Goal: Task Accomplishment & Management: Use online tool/utility

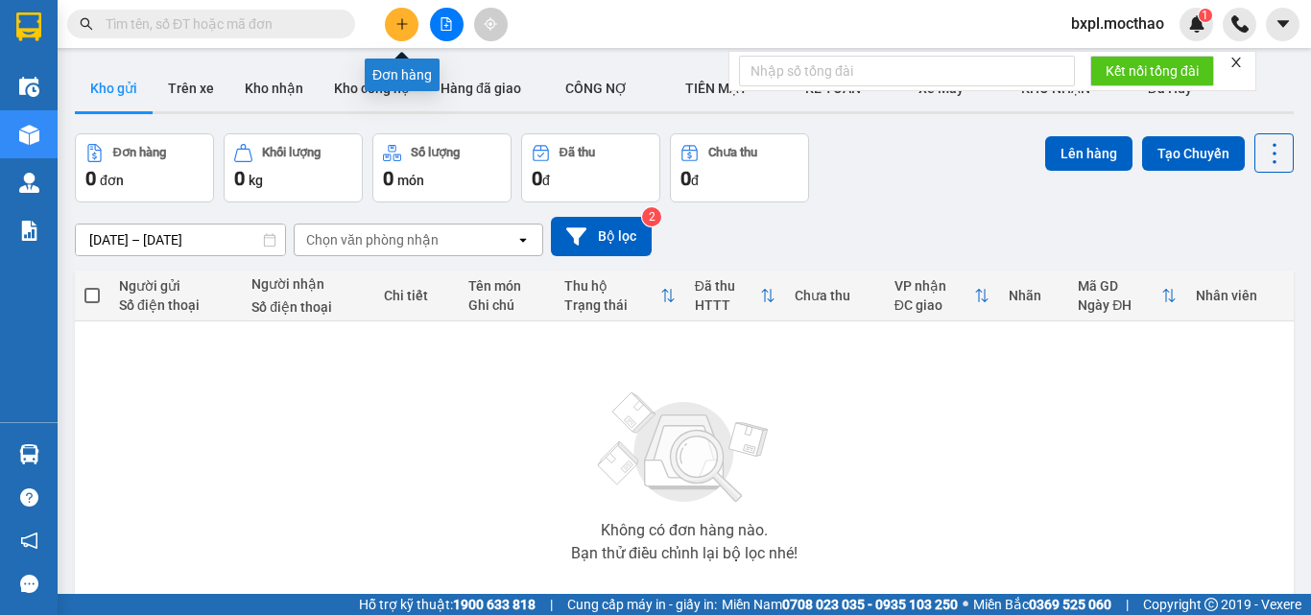
click at [397, 20] on icon "plus" at bounding box center [401, 23] width 13 height 13
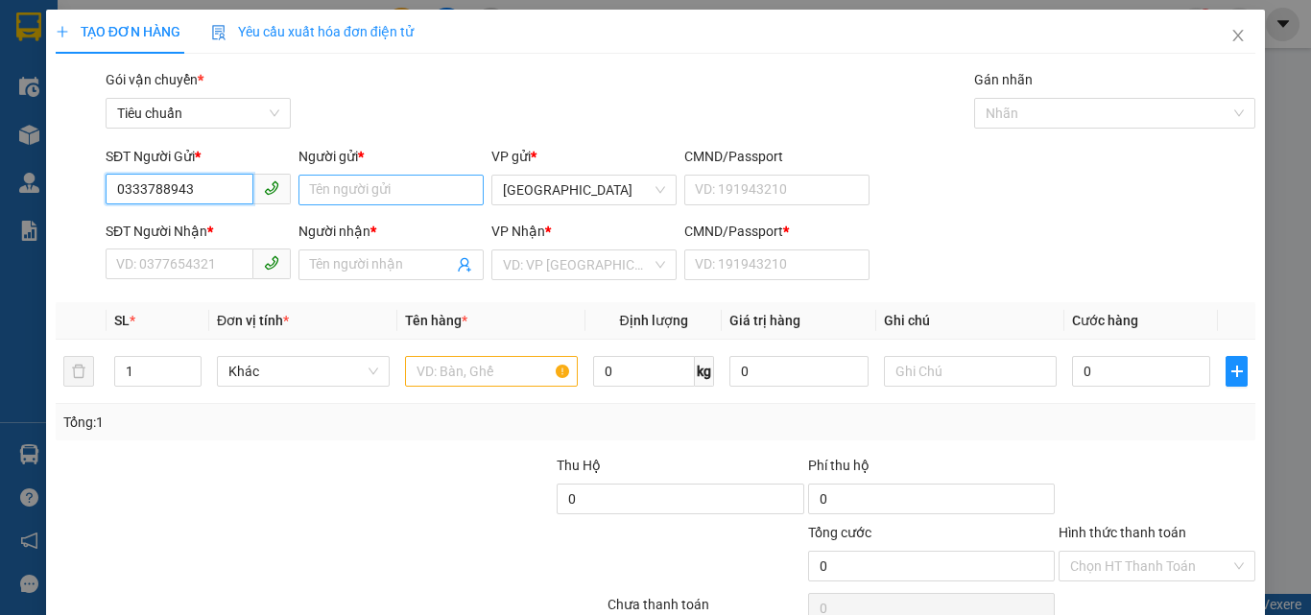
type input "0333788943"
click at [351, 187] on input "Người gửi *" at bounding box center [391, 190] width 185 height 31
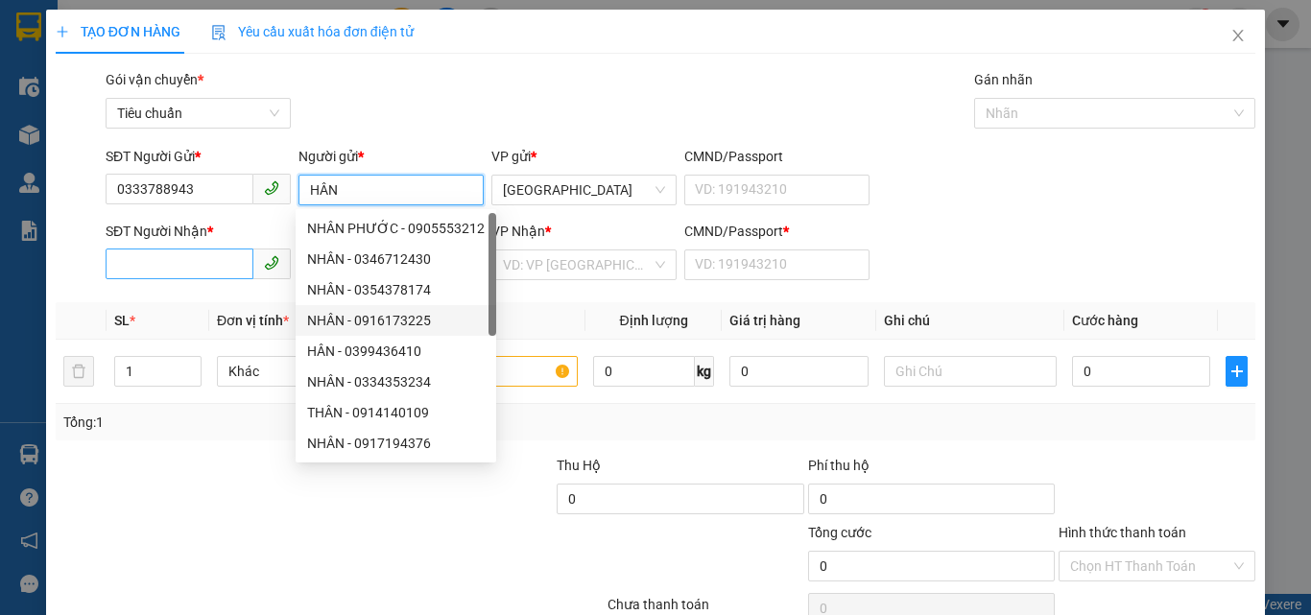
type input "HÂN"
click at [162, 261] on input "SĐT Người Nhận *" at bounding box center [180, 264] width 148 height 31
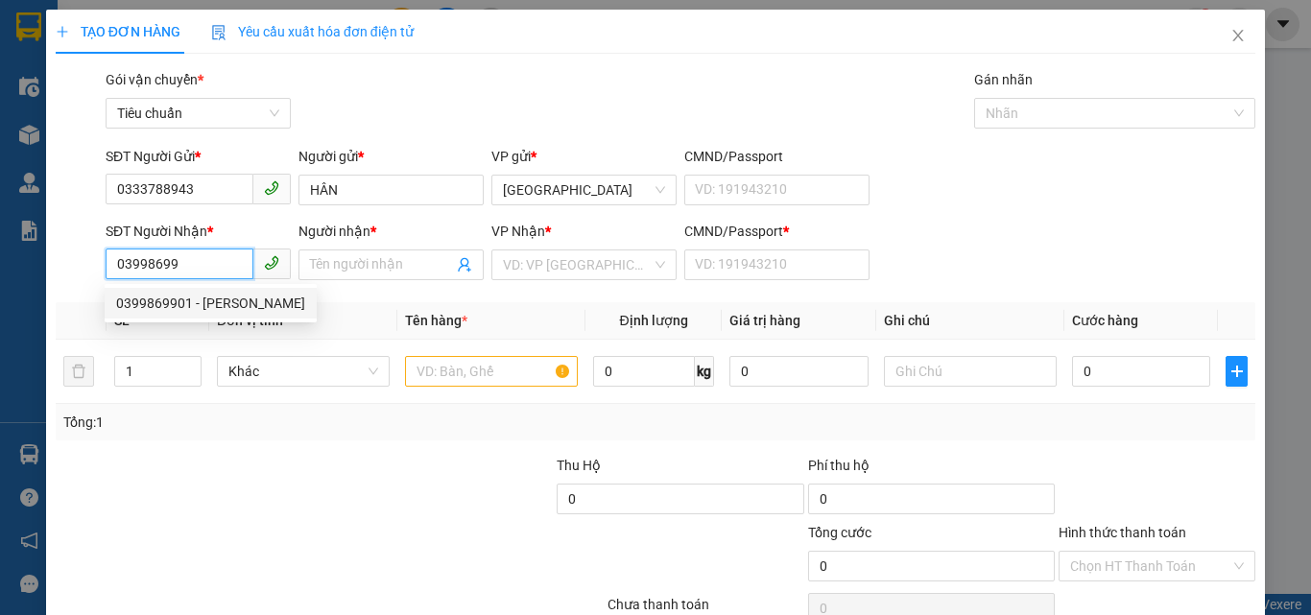
click at [155, 302] on div "0399869901 - [PERSON_NAME]" at bounding box center [210, 303] width 189 height 21
type input "0399869901"
type input "[PERSON_NAME]"
type input "0399869901"
type input "20.000"
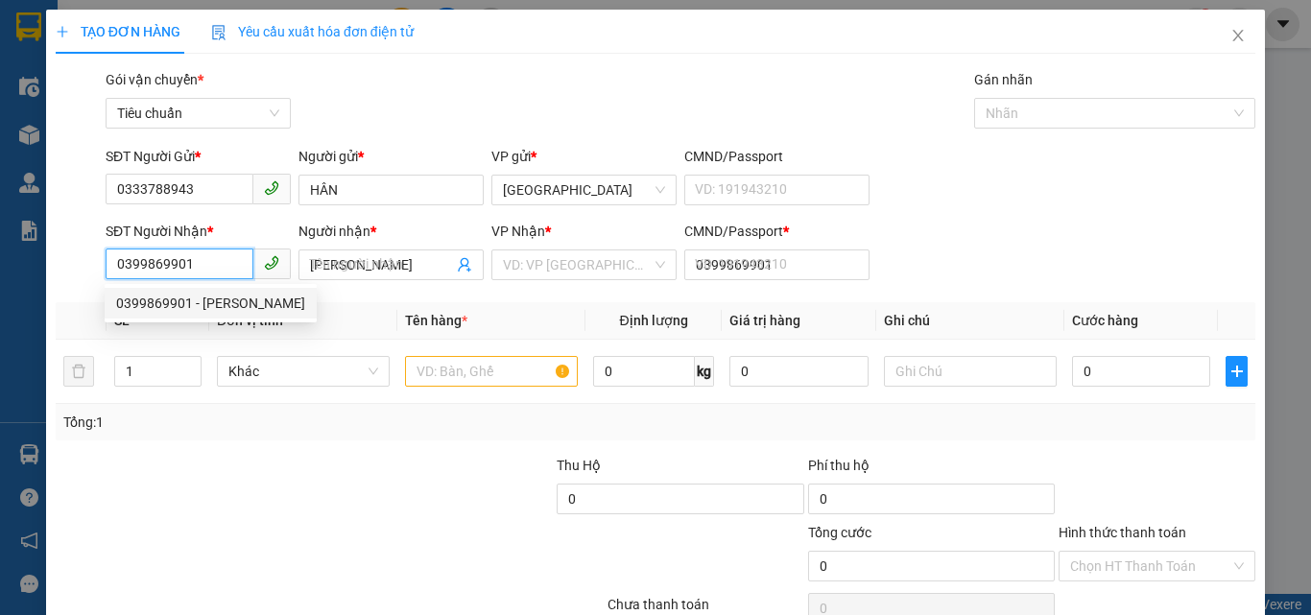
type input "20.000"
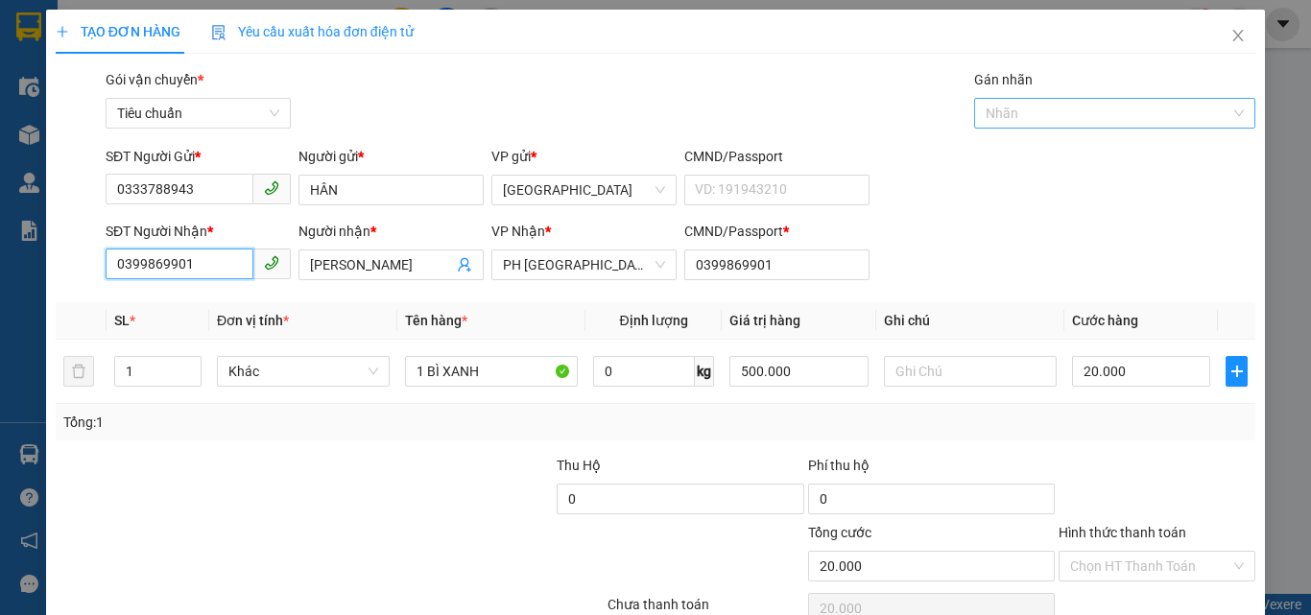
click at [1014, 117] on div at bounding box center [1105, 113] width 253 height 23
type input "0399869901"
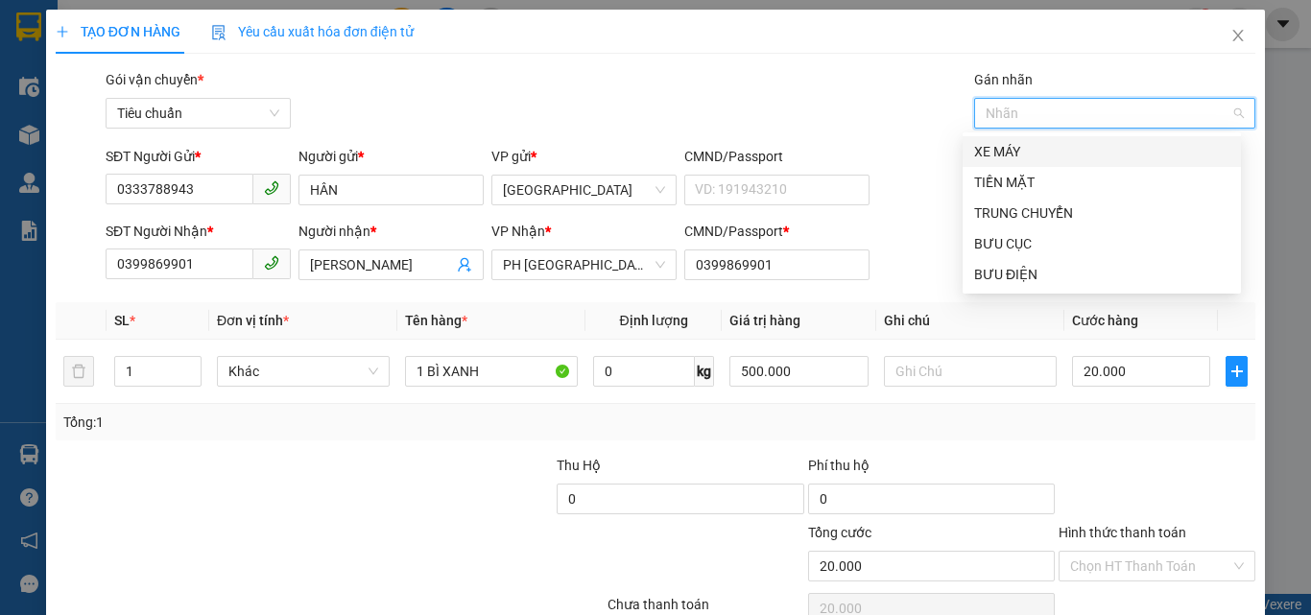
click at [1011, 144] on div "XE MÁY" at bounding box center [1101, 151] width 255 height 21
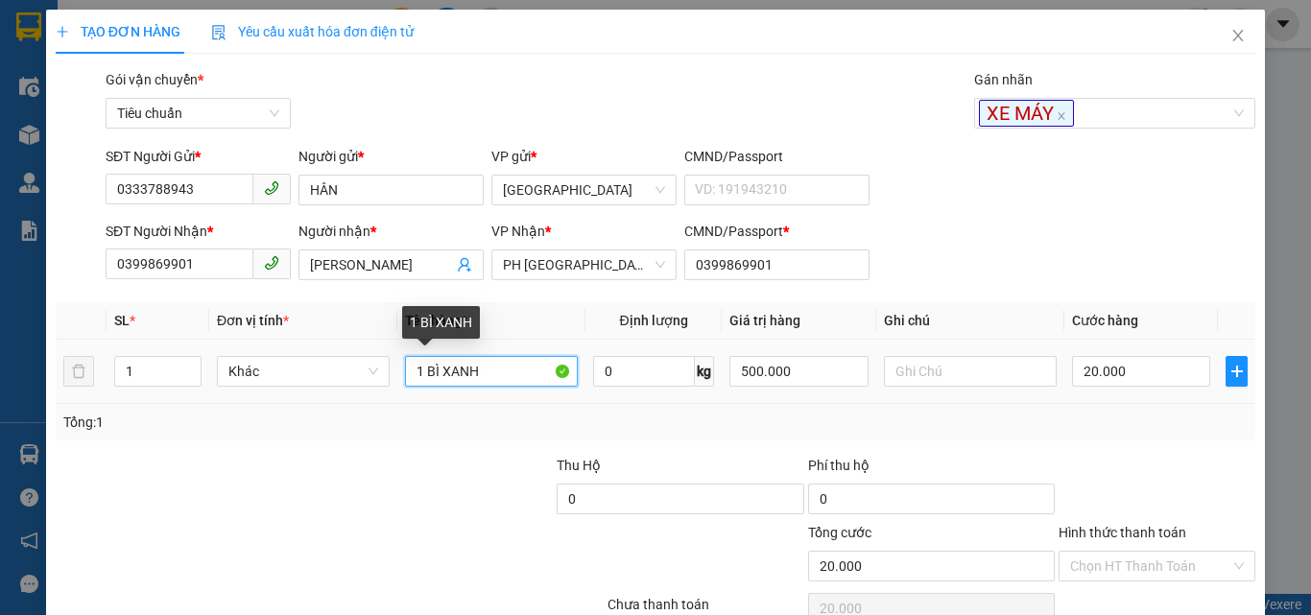
click at [507, 367] on input "1 BÌ XANH" at bounding box center [491, 371] width 173 height 31
type input "1 XE SÔ+"
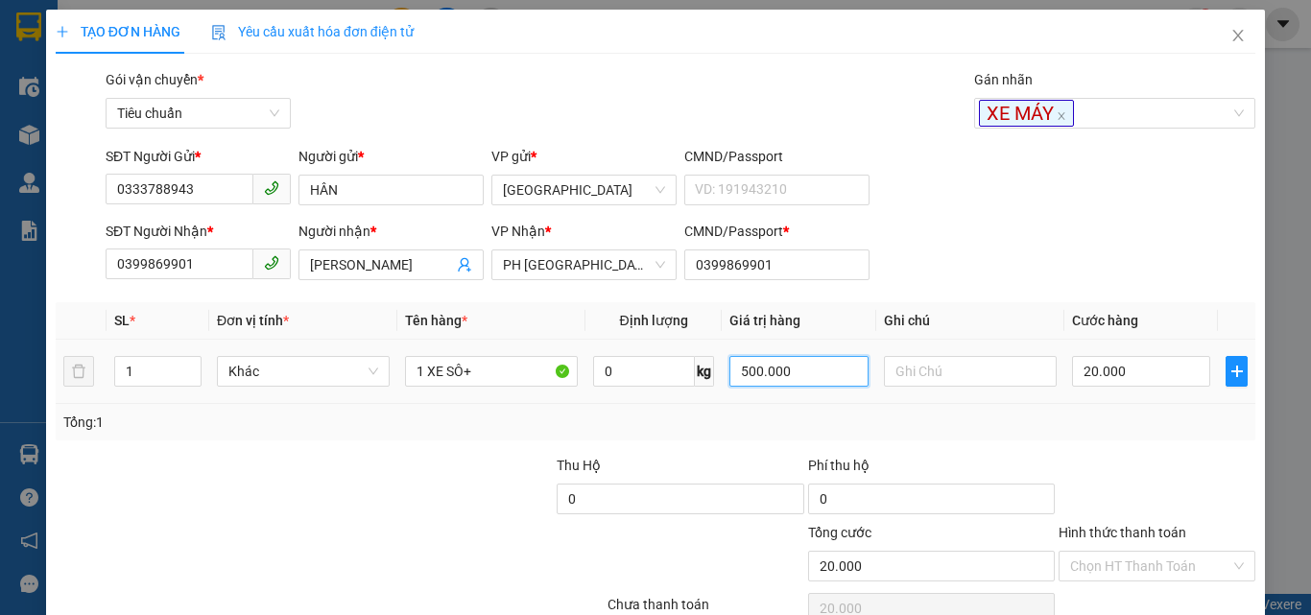
click at [811, 369] on input "500.000" at bounding box center [798, 371] width 138 height 31
type input "0"
click at [943, 375] on input "text" at bounding box center [970, 371] width 173 height 31
type input "0"
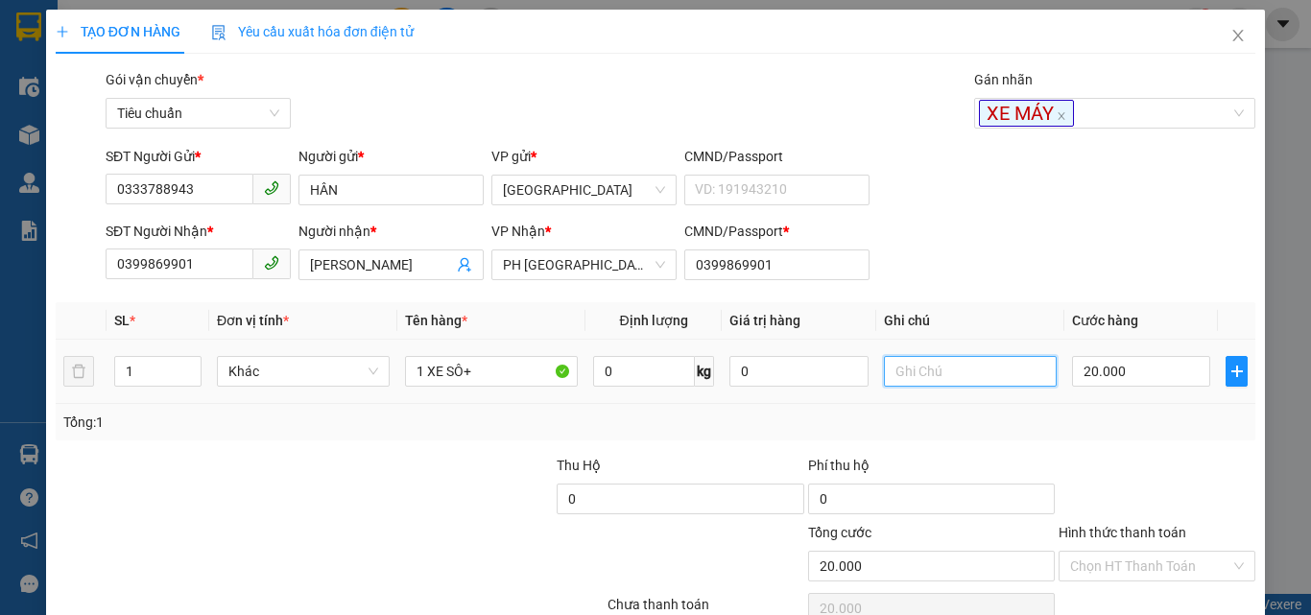
type input "0"
type input "BS78F4-7806"
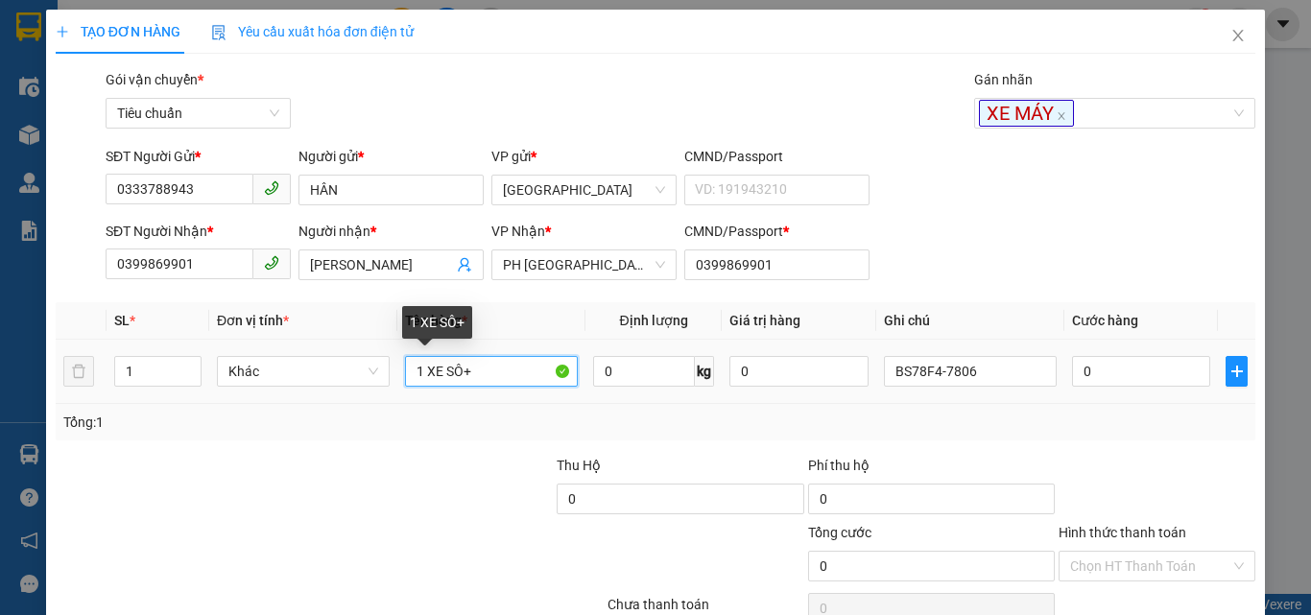
click at [504, 380] on input "1 XE SÔ+" at bounding box center [491, 371] width 173 height 31
type input "1 XE SÔ+1CAVET+1 KHÓA"
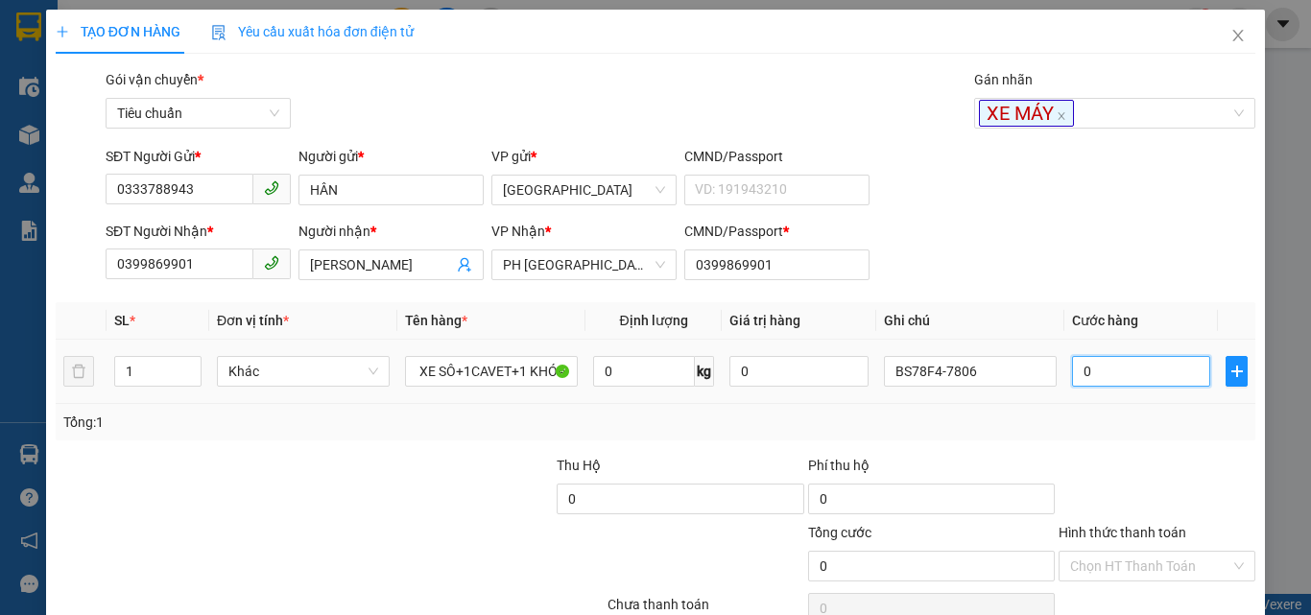
click at [1115, 373] on input "0" at bounding box center [1141, 371] width 138 height 31
type input "2"
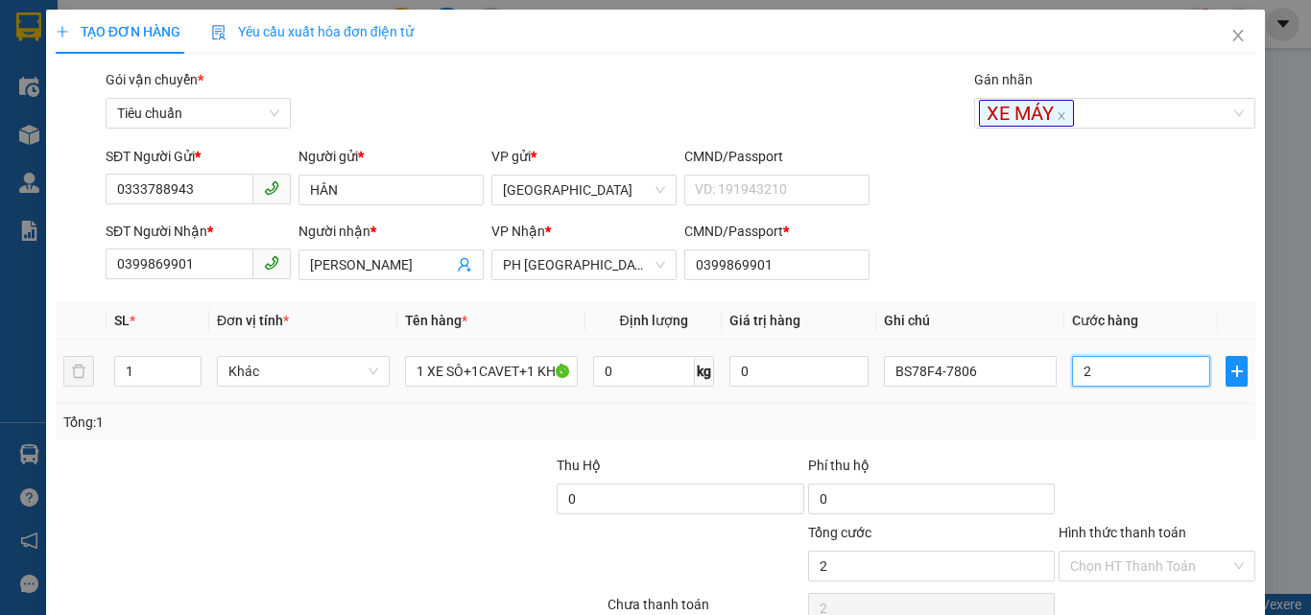
type input "25"
type input "250"
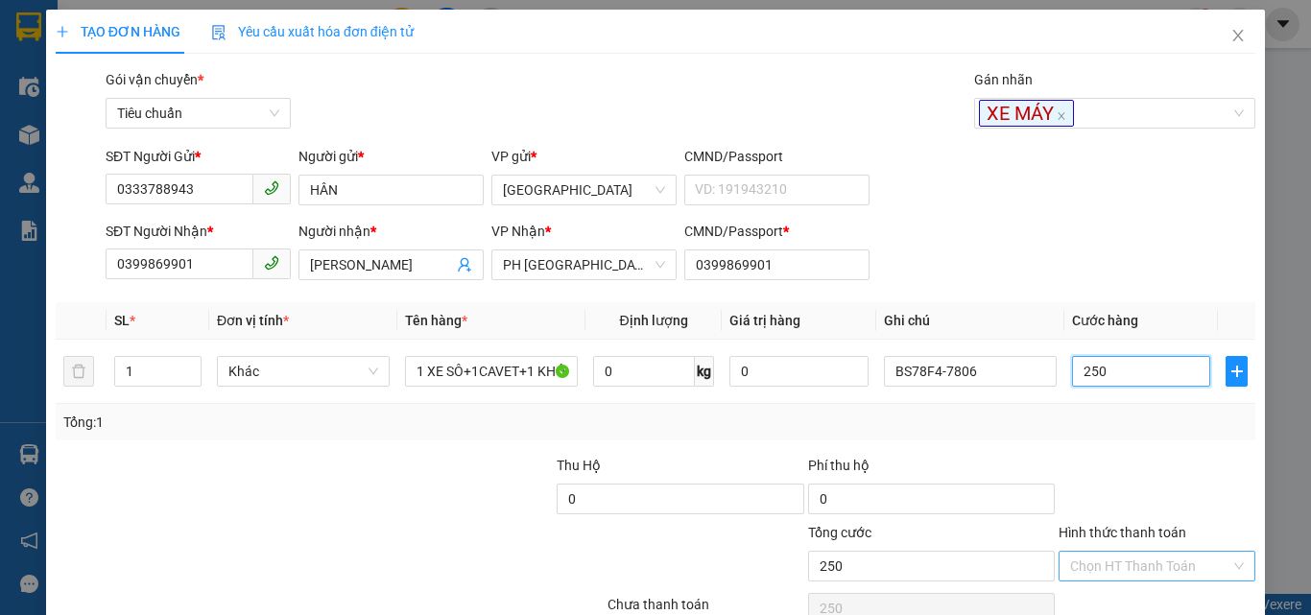
type input "250"
type input "250.000"
click at [1145, 562] on input "Hình thức thanh toán" at bounding box center [1150, 566] width 160 height 29
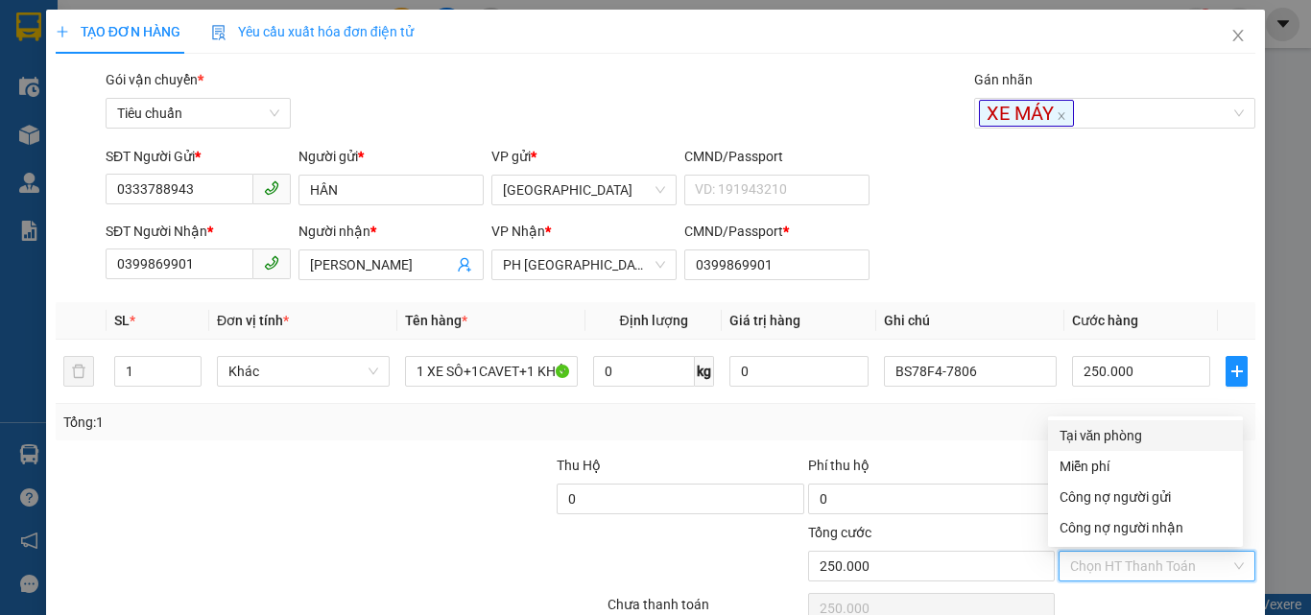
click at [1095, 424] on div "Tại văn phòng" at bounding box center [1145, 435] width 195 height 31
type input "0"
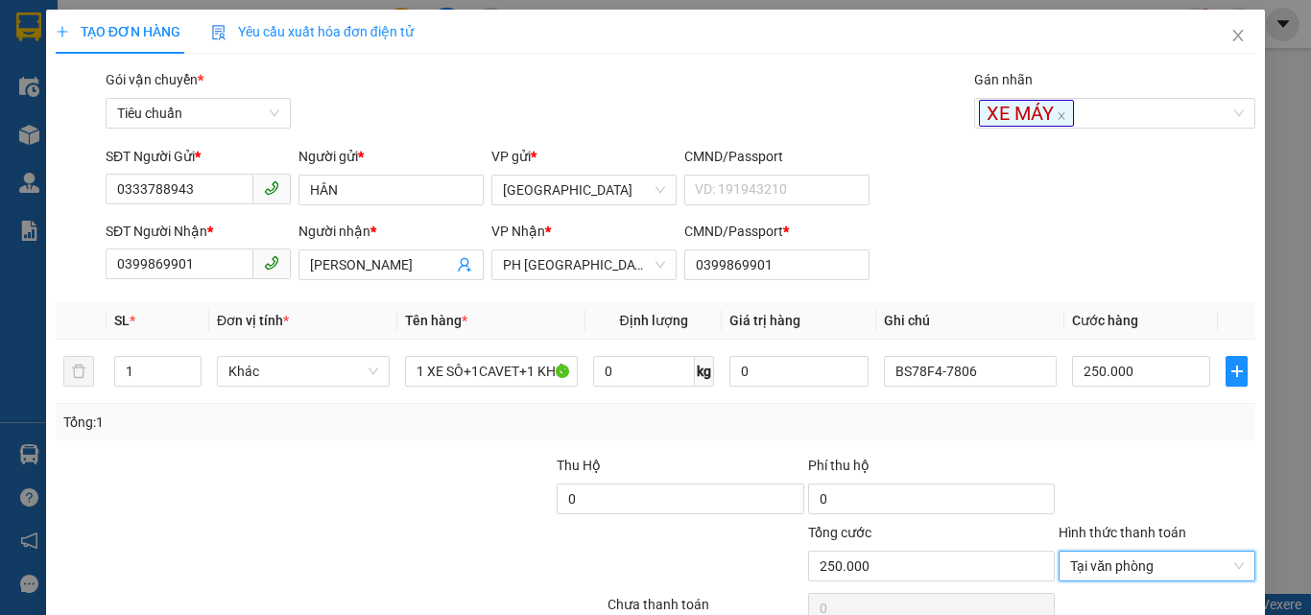
scroll to position [95, 0]
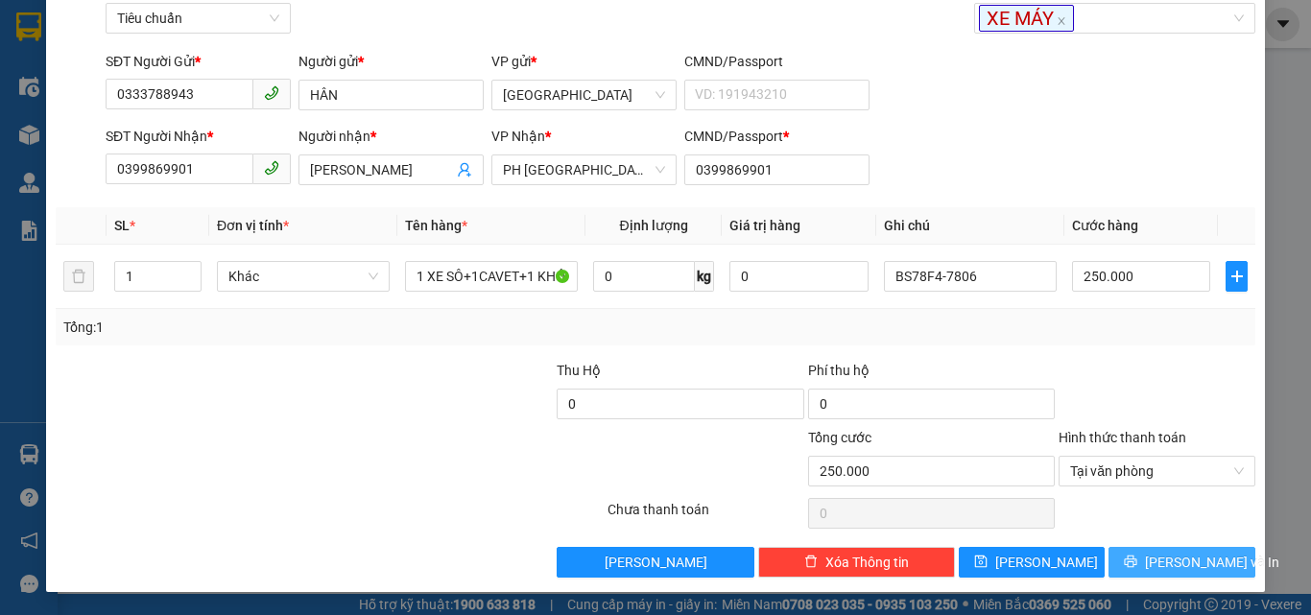
click at [1152, 563] on button "[PERSON_NAME] và In" at bounding box center [1182, 562] width 147 height 31
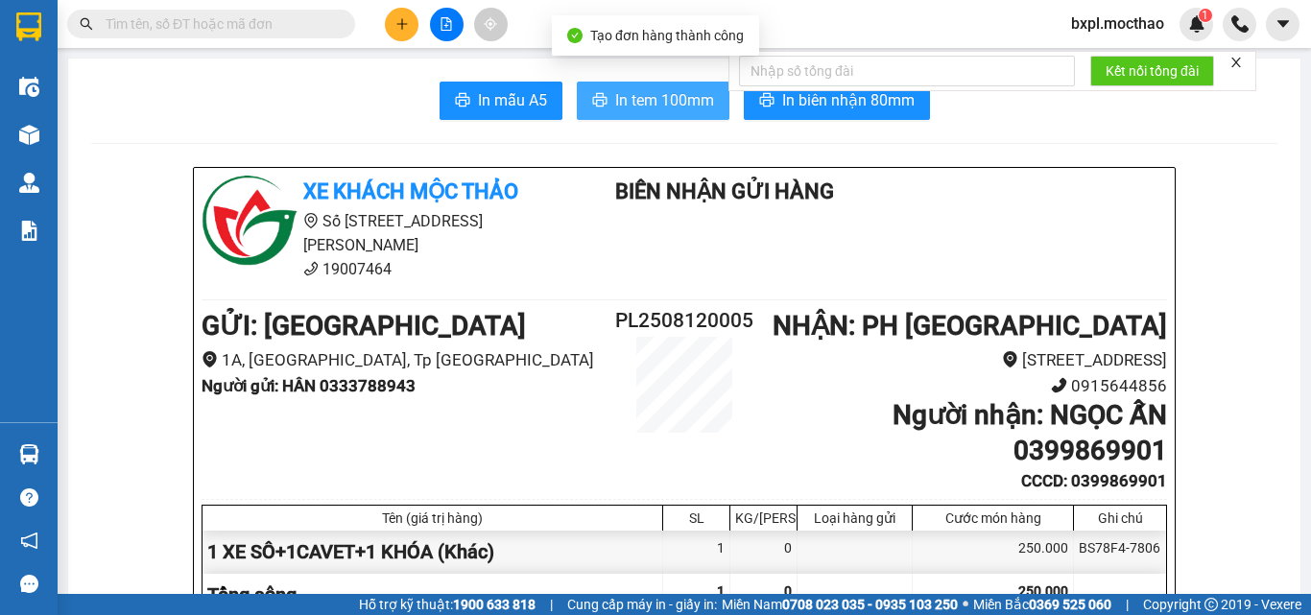
click at [644, 102] on span "In tem 100mm" at bounding box center [664, 100] width 99 height 24
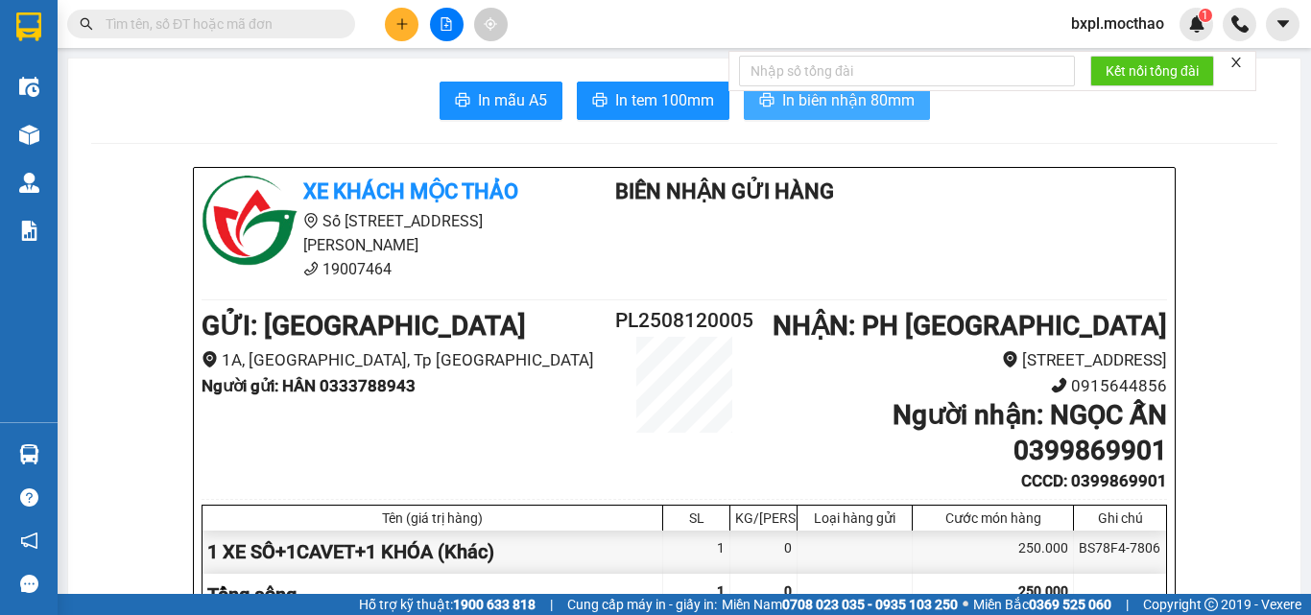
click at [815, 104] on span "In biên nhận 80mm" at bounding box center [848, 100] width 132 height 24
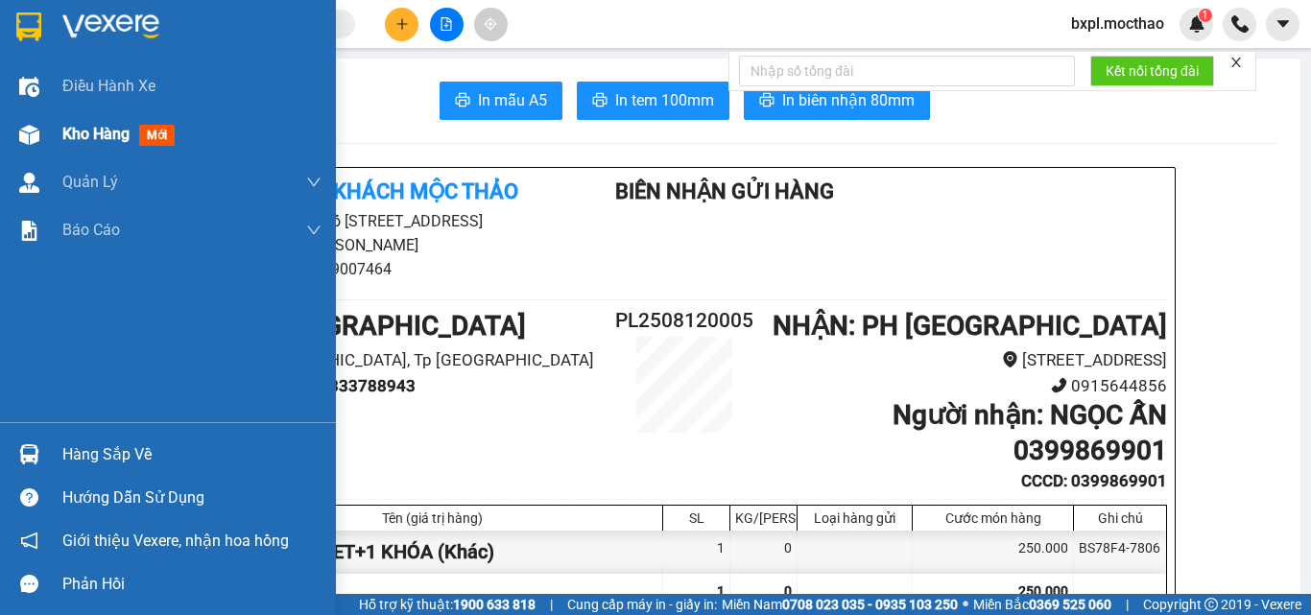
click at [26, 137] on img at bounding box center [29, 135] width 20 height 20
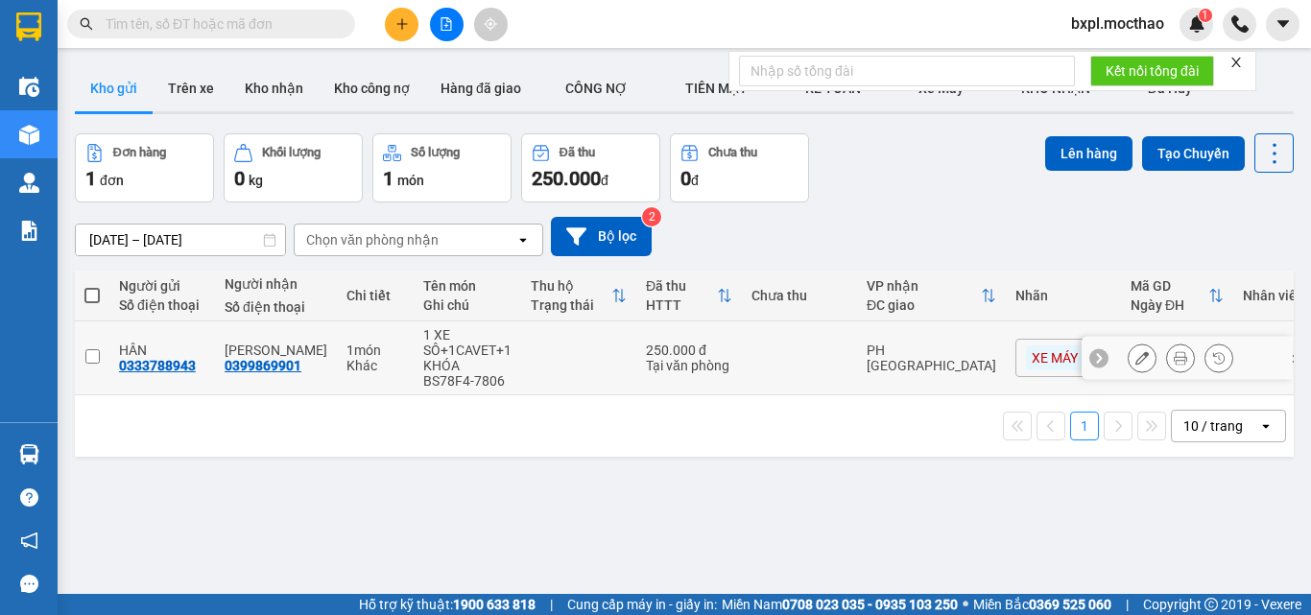
click at [90, 356] on input "checkbox" at bounding box center [92, 356] width 14 height 14
checkbox input "true"
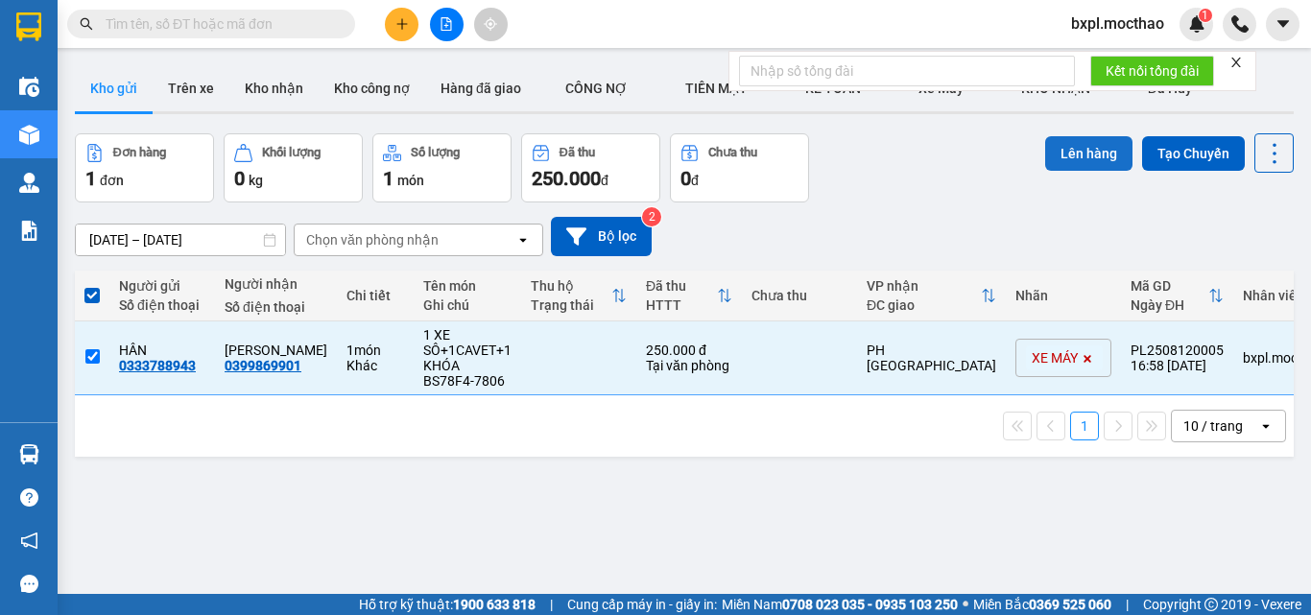
click at [1064, 146] on button "Lên hàng" at bounding box center [1088, 153] width 87 height 35
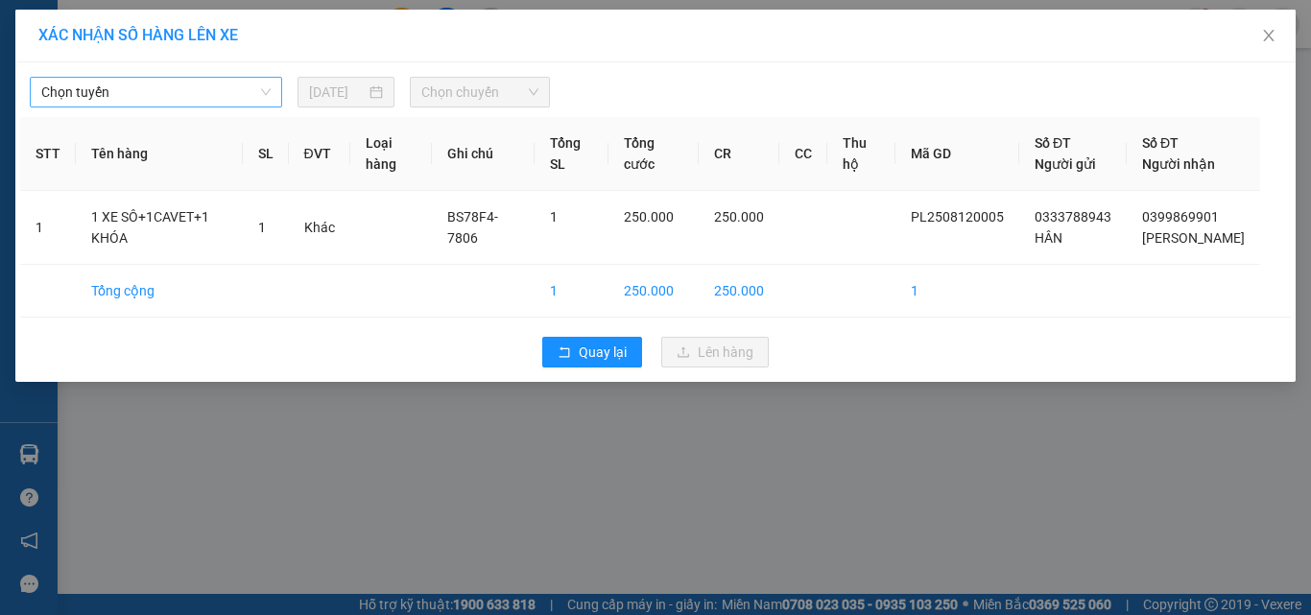
click at [163, 92] on span "Chọn tuyến" at bounding box center [155, 92] width 229 height 29
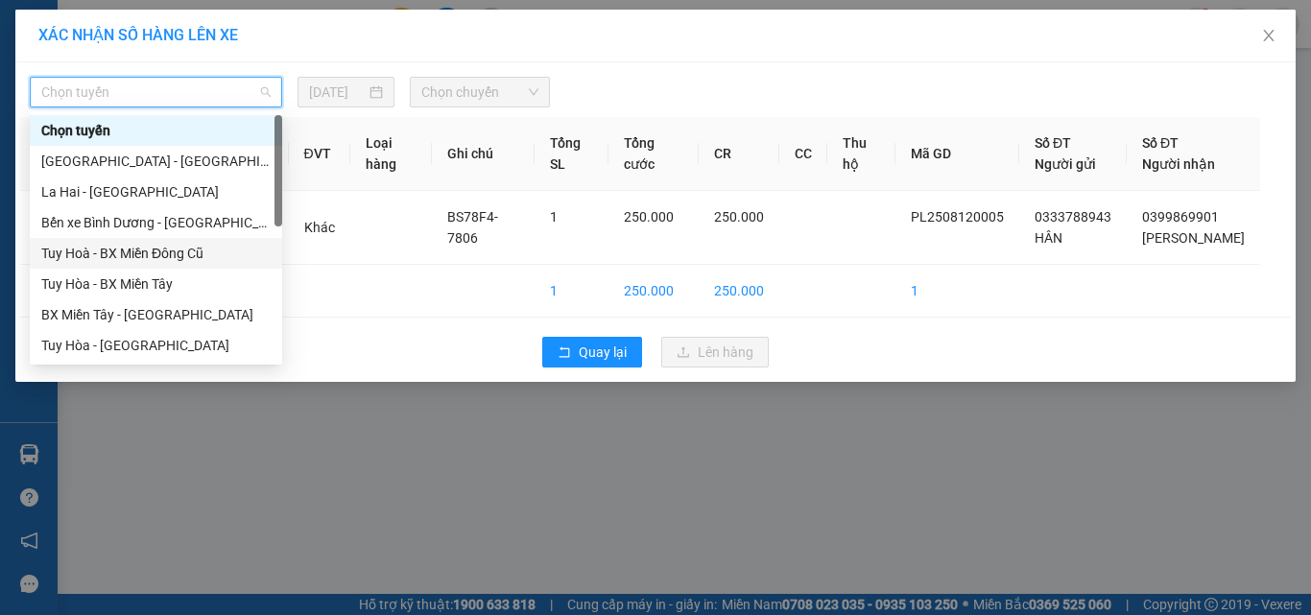
click at [129, 254] on div "Tuy Hoà - BX Miền Đông Cũ" at bounding box center [155, 253] width 229 height 21
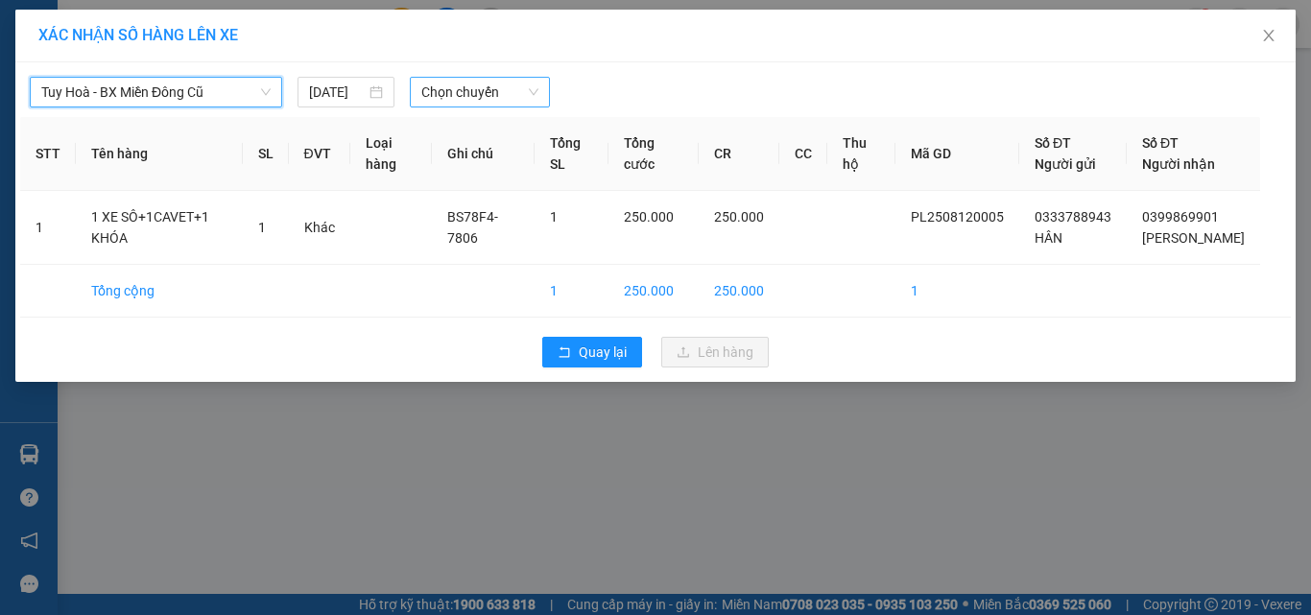
click at [442, 93] on span "Chọn chuyến" at bounding box center [480, 92] width 118 height 29
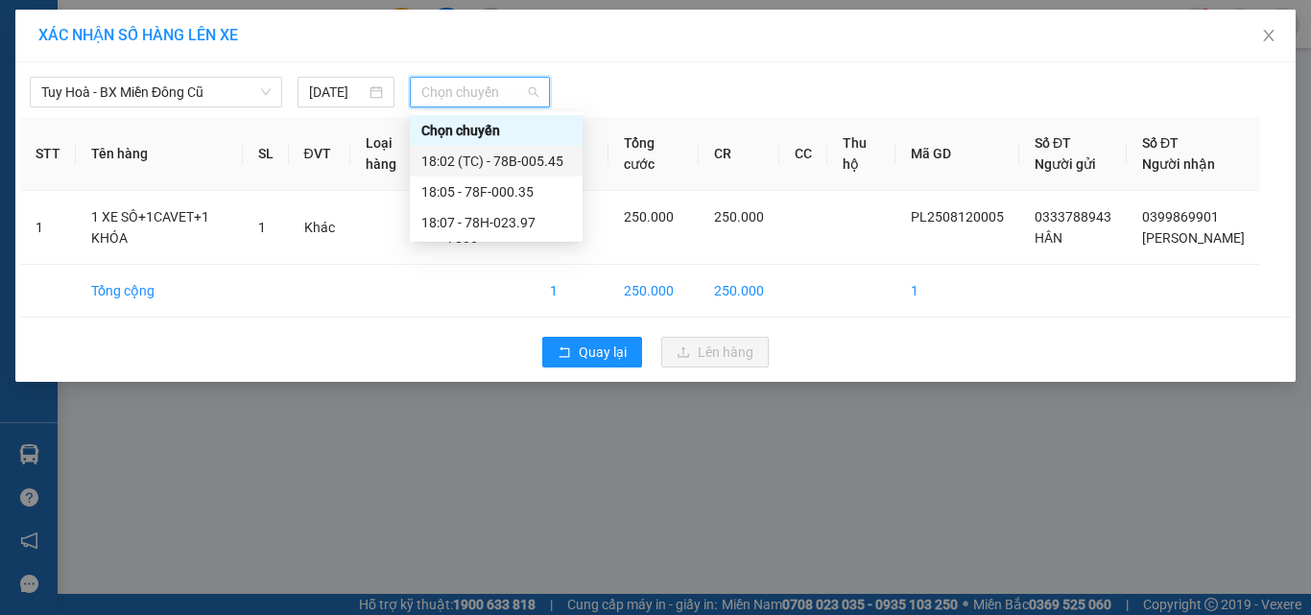
click at [494, 155] on div "18:02 (TC) - 78B-005.45" at bounding box center [496, 161] width 150 height 21
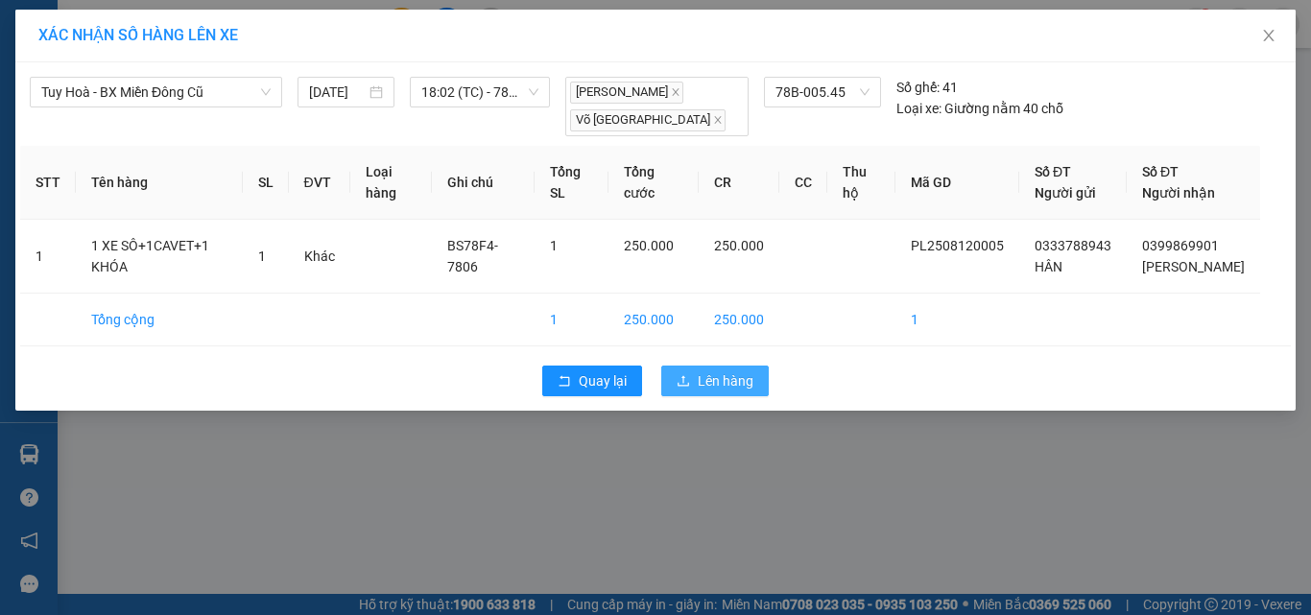
click at [697, 373] on button "Lên hàng" at bounding box center [714, 381] width 107 height 31
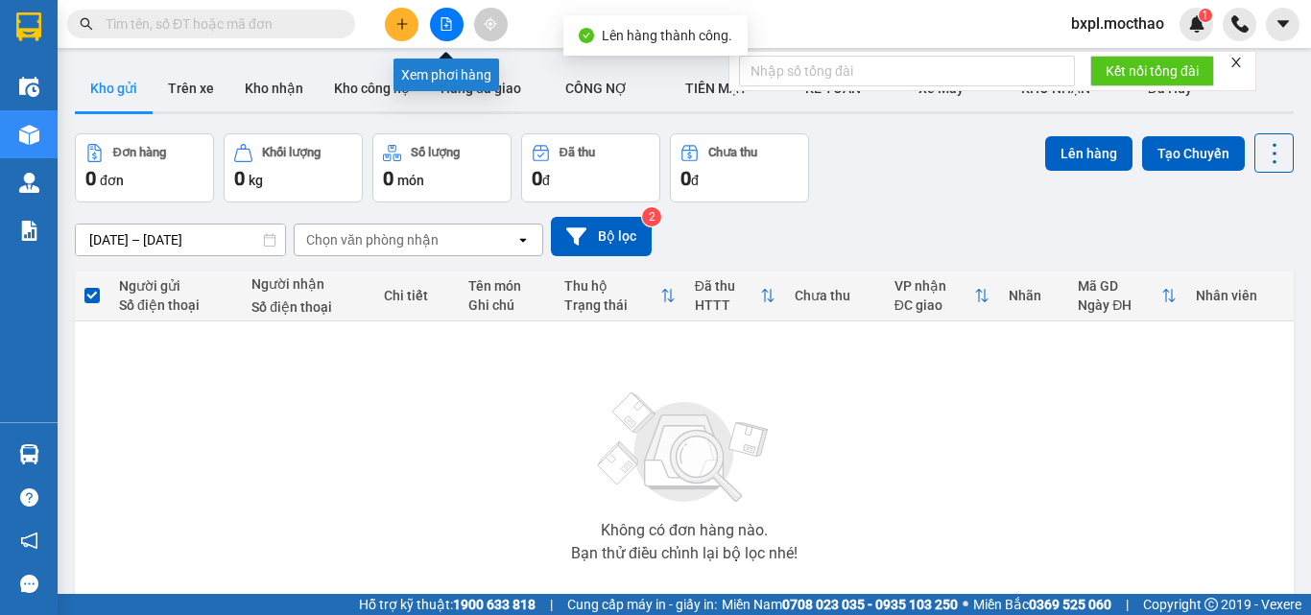
click at [443, 29] on icon "file-add" at bounding box center [446, 23] width 13 height 13
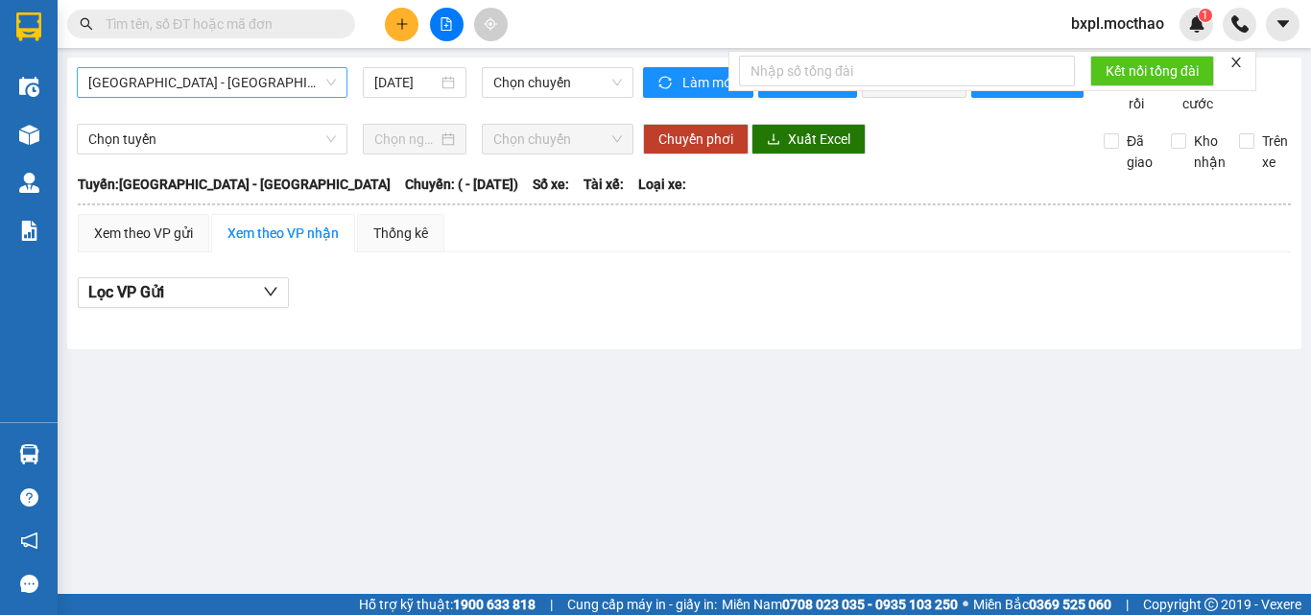
click at [219, 90] on span "[GEOGRAPHIC_DATA] - [GEOGRAPHIC_DATA]" at bounding box center [212, 82] width 248 height 29
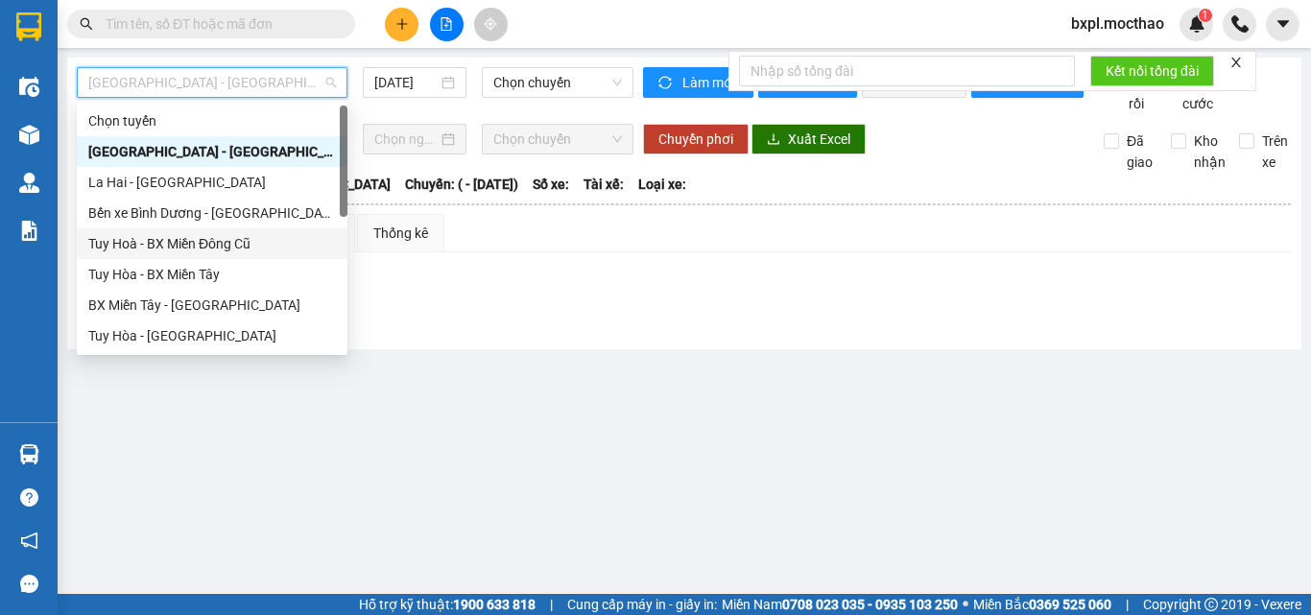
click at [208, 238] on div "Tuy Hoà - BX Miền Đông Cũ" at bounding box center [212, 243] width 248 height 21
type input "[DATE]"
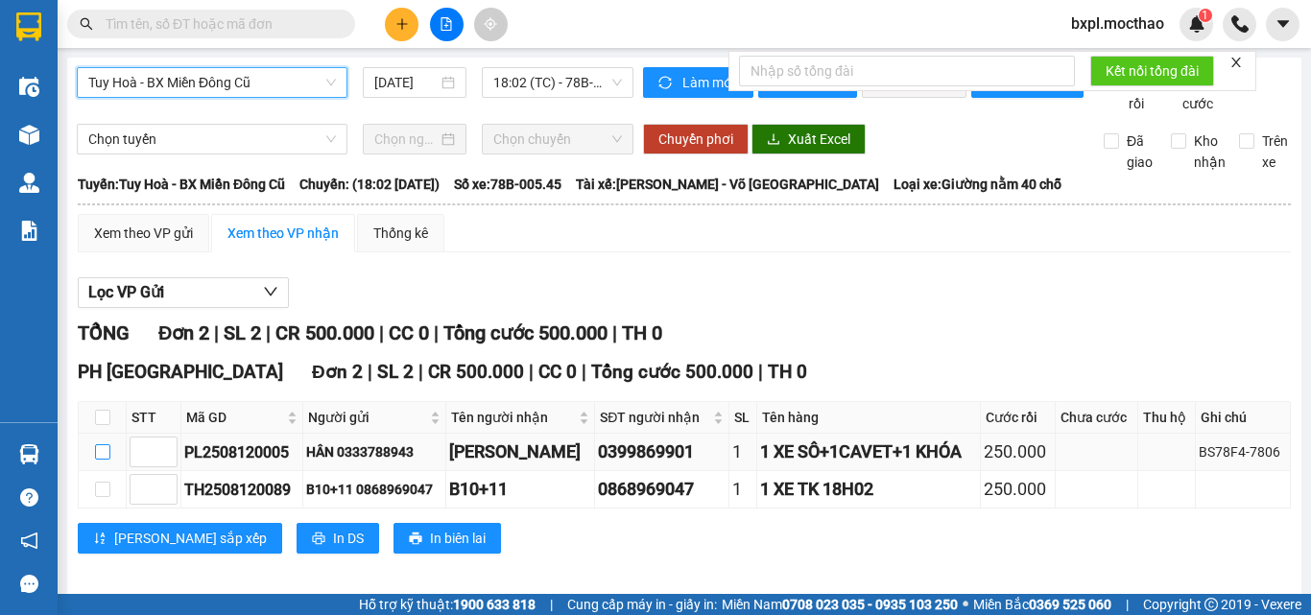
click at [105, 460] on input "checkbox" at bounding box center [102, 451] width 15 height 15
checkbox input "true"
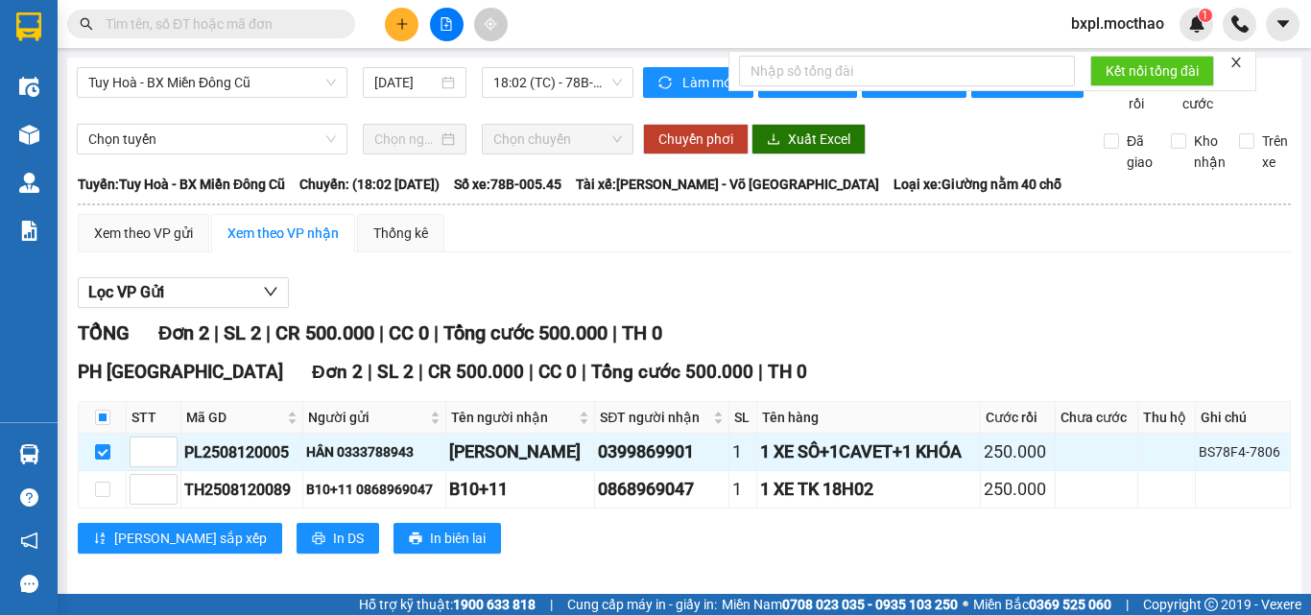
click at [1234, 63] on icon "close" at bounding box center [1236, 62] width 13 height 13
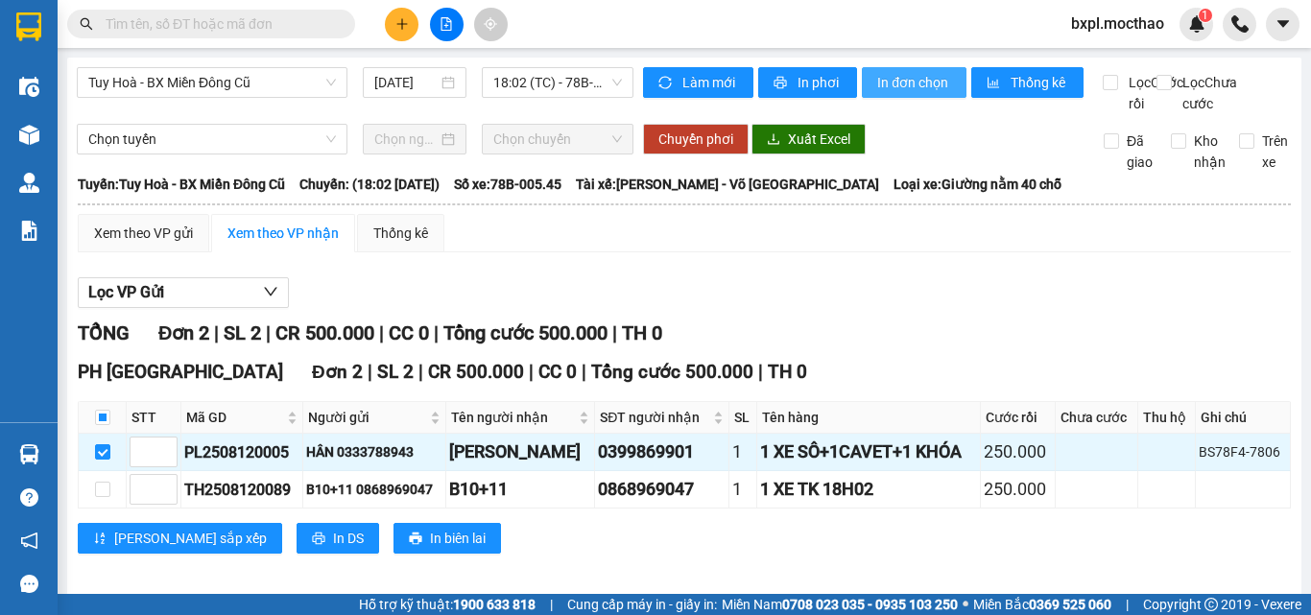
click at [909, 85] on span "In đơn chọn" at bounding box center [914, 82] width 74 height 21
click at [903, 83] on span "In đơn chọn" at bounding box center [914, 82] width 74 height 21
